Goal: Task Accomplishment & Management: Manage account settings

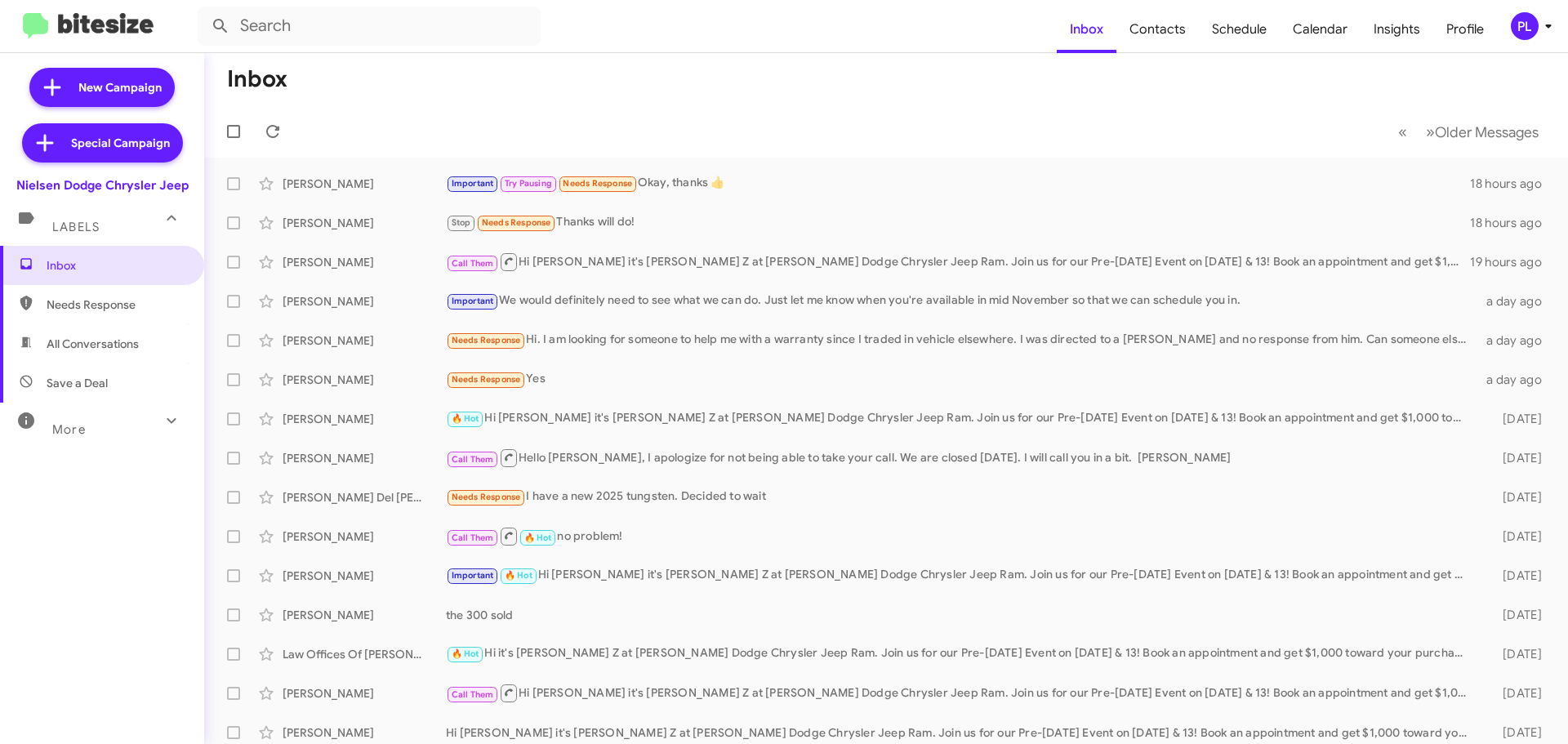
click at [1543, 33] on icon at bounding box center [1549, 26] width 19 height 19
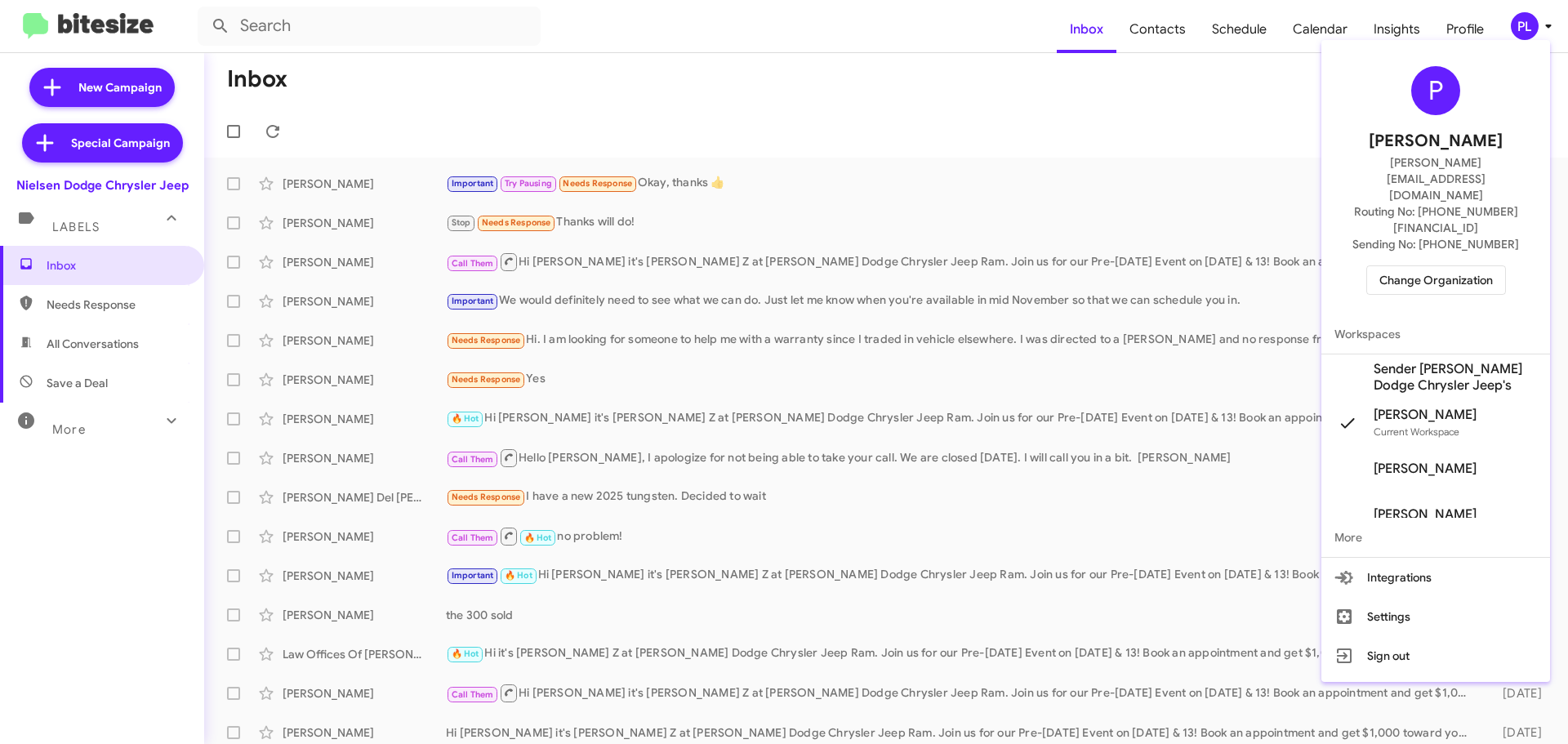
click at [1437, 360] on span "Sender [PERSON_NAME] Dodge Chrysler Jeep's" at bounding box center [1455, 376] width 163 height 33
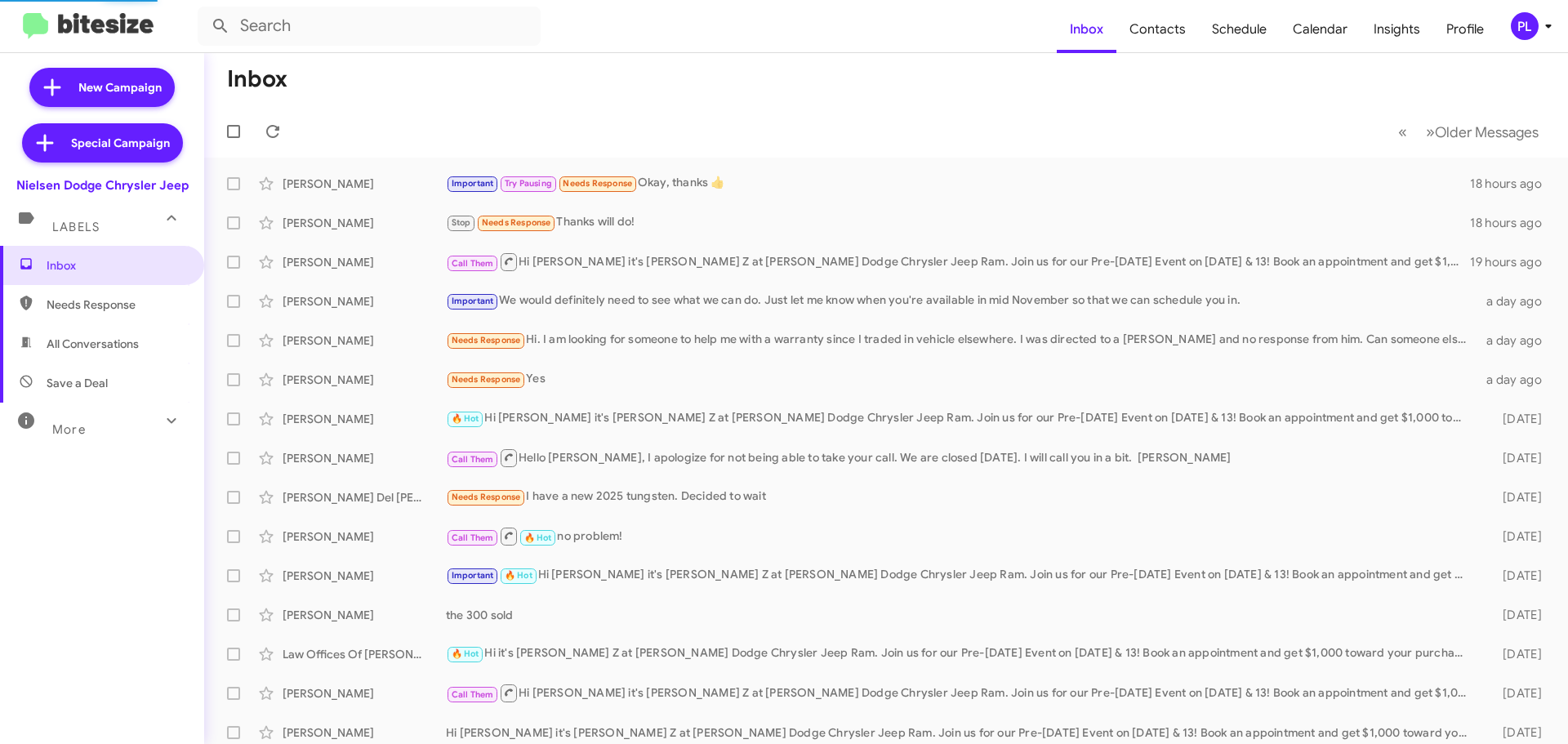
click at [1246, 34] on span "Schedule" at bounding box center [1238, 28] width 81 height 47
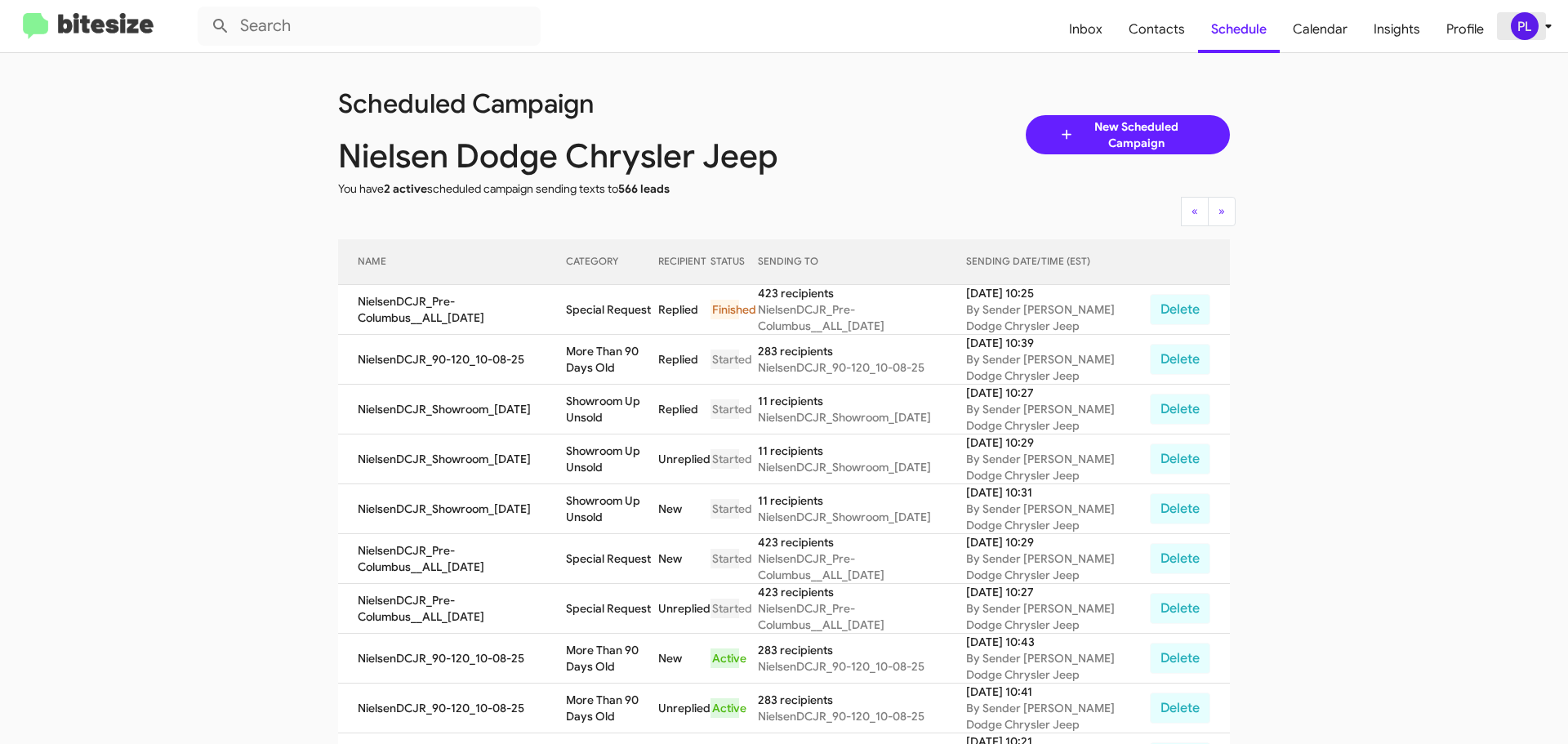
click at [1546, 29] on icon at bounding box center [1549, 26] width 19 height 19
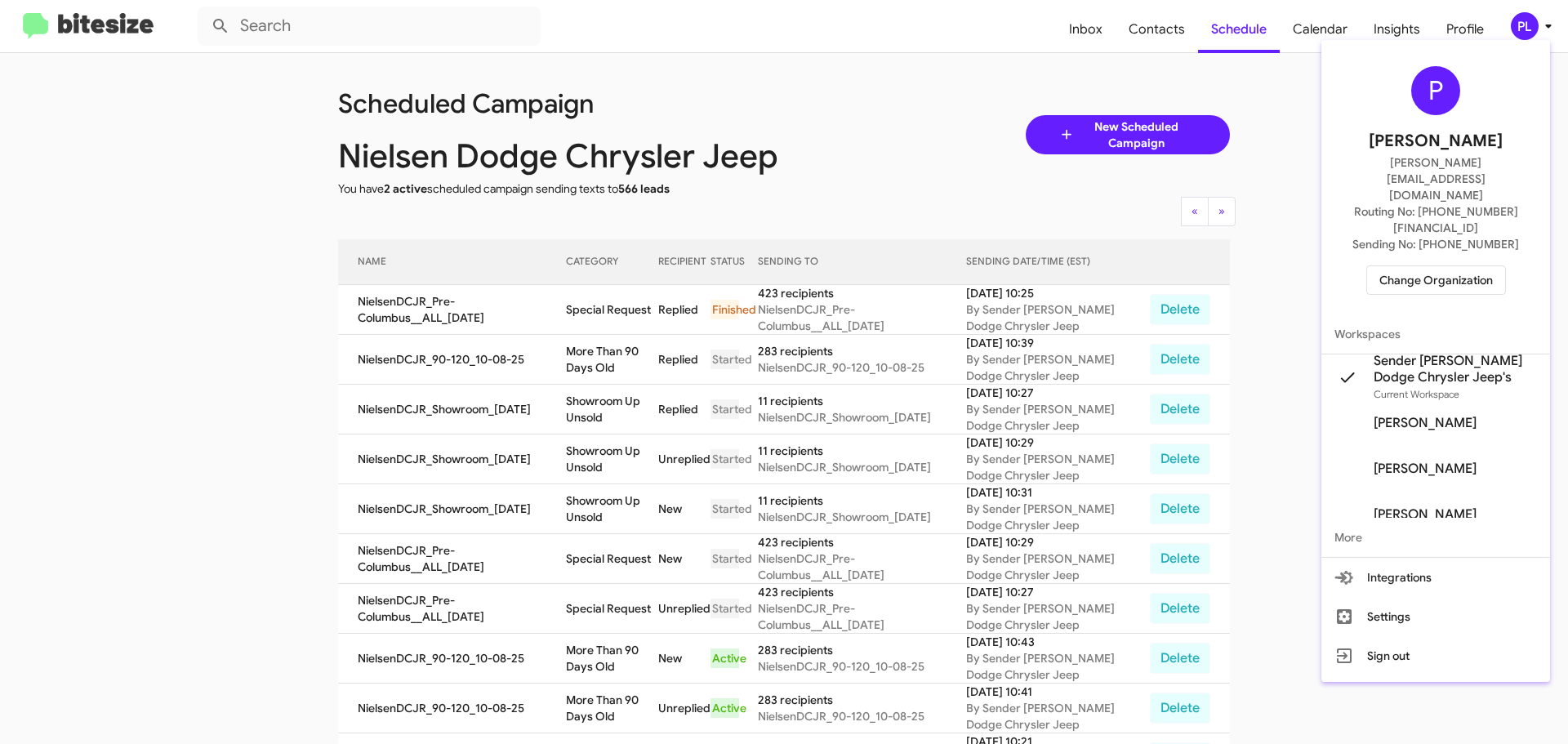
click at [1419, 267] on span "Change Organization" at bounding box center [1436, 280] width 113 height 27
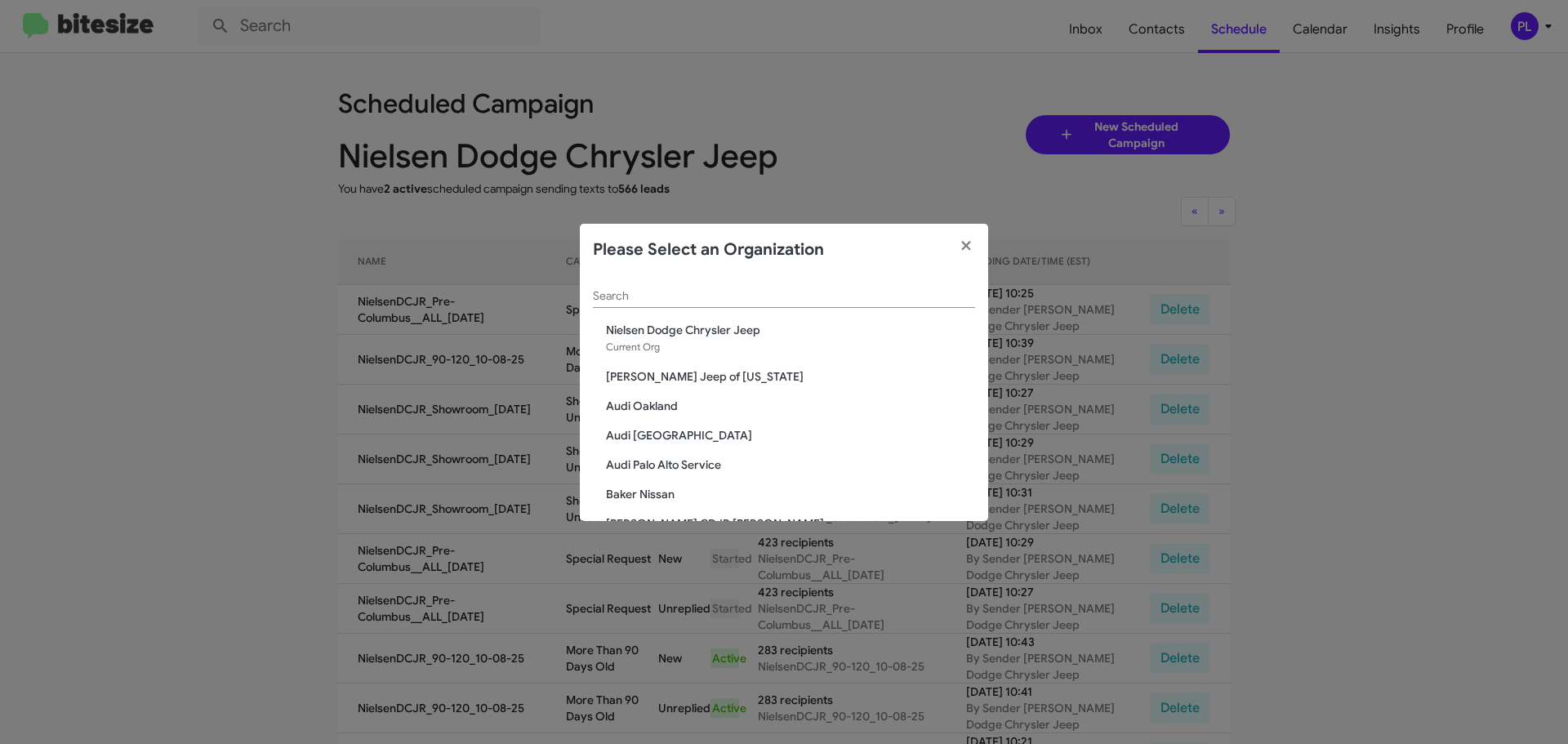
click at [792, 293] on input "Search" at bounding box center [783, 296] width 382 height 13
paste input "[PERSON_NAME] [GEOGRAPHIC_DATA]"
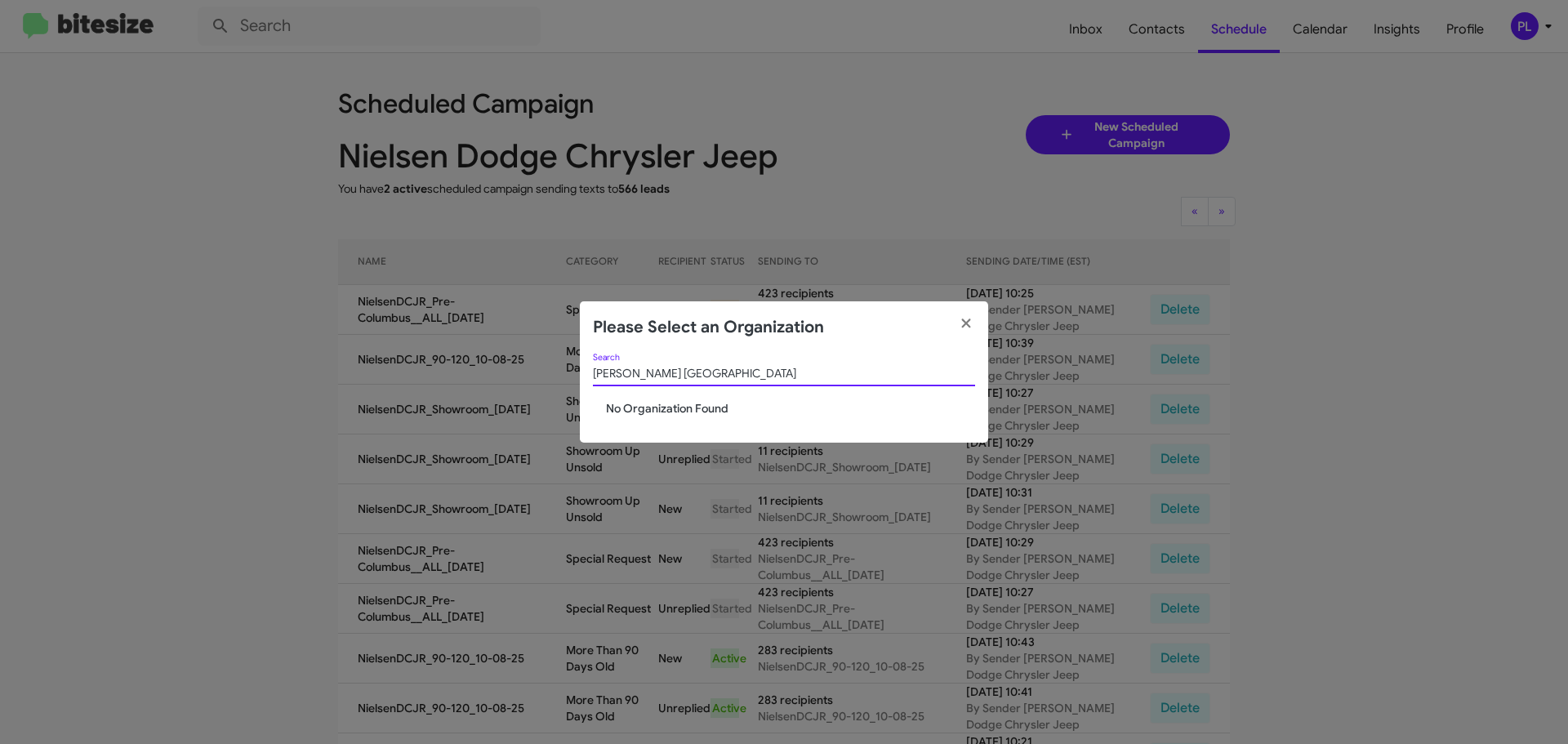
type input "[PERSON_NAME] [GEOGRAPHIC_DATA]"
